Goal: Information Seeking & Learning: Learn about a topic

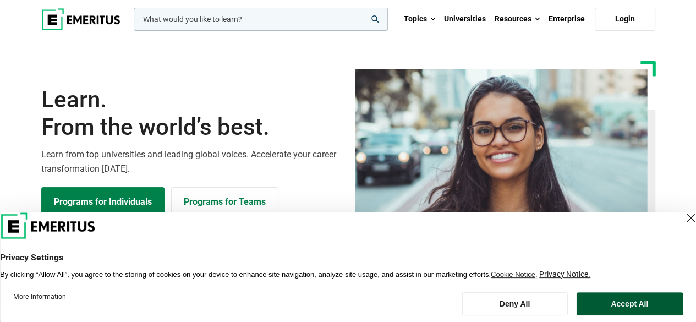
click at [608, 294] on button "Accept All" at bounding box center [629, 303] width 107 height 23
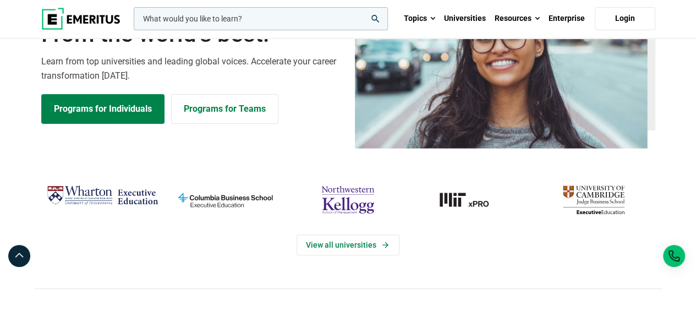
scroll to position [110, 0]
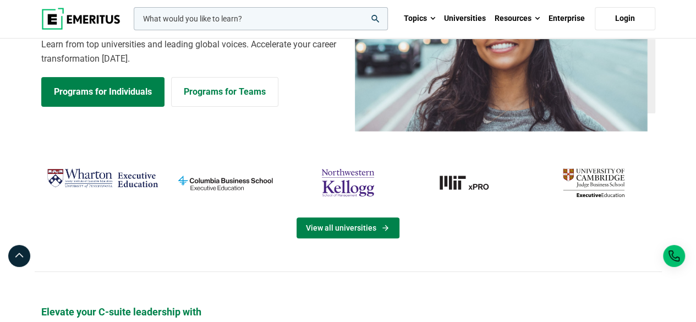
click at [367, 233] on link "View all universities" at bounding box center [348, 227] width 103 height 21
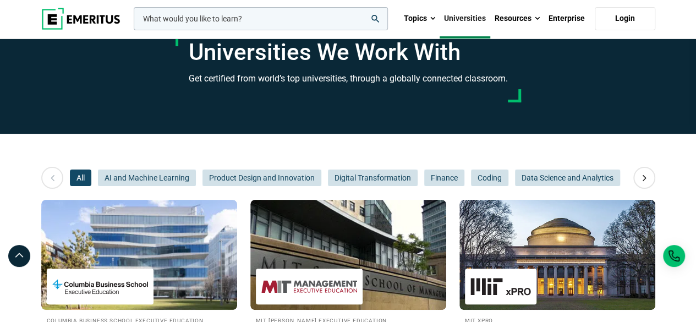
scroll to position [55, 0]
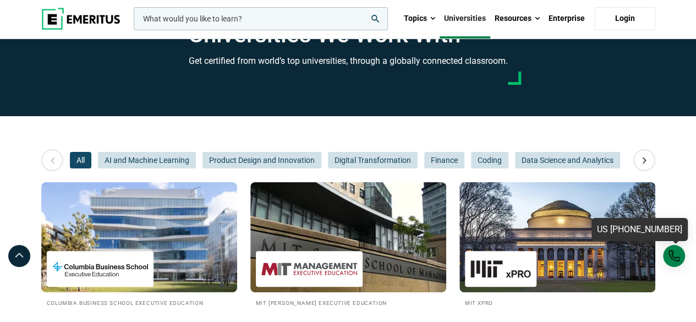
click at [676, 257] on div "US [PHONE_NUMBER]" at bounding box center [674, 256] width 22 height 22
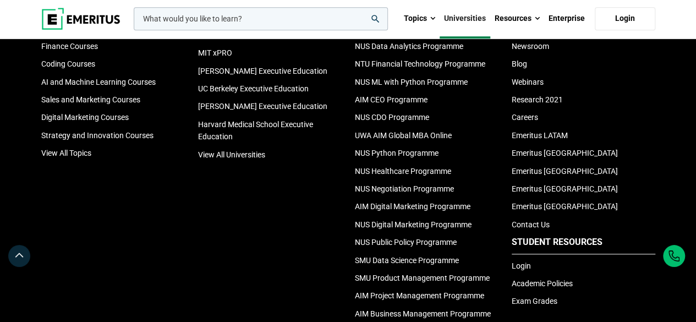
scroll to position [2500, 0]
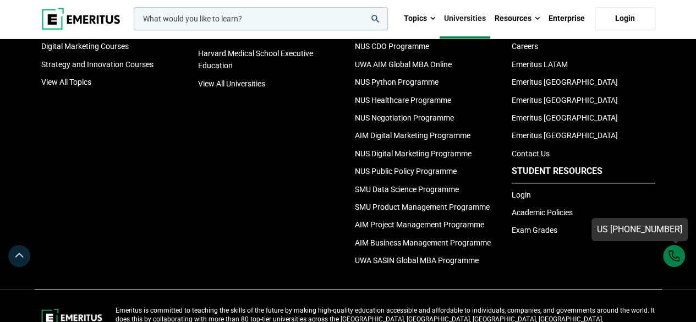
click at [674, 255] on div "US [PHONE_NUMBER]" at bounding box center [674, 256] width 22 height 22
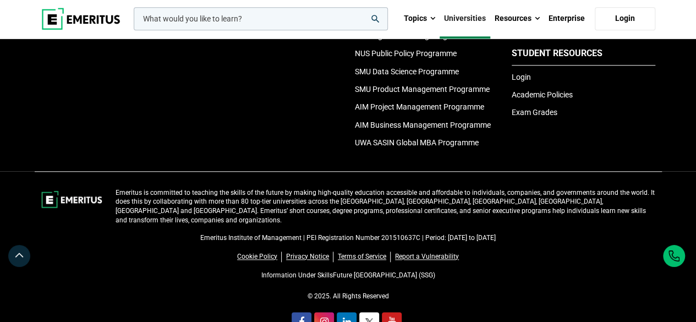
scroll to position [2666, 0]
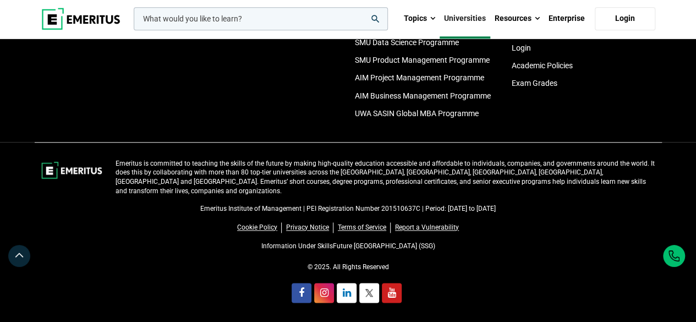
click at [345, 293] on icon "linkedin" at bounding box center [347, 293] width 8 height 10
